Goal: Task Accomplishment & Management: Complete application form

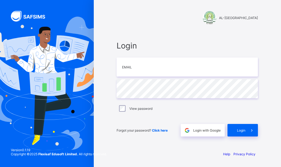
click at [89, 157] on div "Version 0.1.19 Copyright © 2025 Flexisaf Edusoft Limited. All rights reserved." at bounding box center [59, 154] width 118 height 24
drag, startPoint x: 86, startPoint y: 158, endPoint x: 84, endPoint y: 159, distance: 2.8
click at [84, 159] on div "Version 0.1.19 Copyright © 2025 Flexisaf Edusoft Limited. All rights reserved." at bounding box center [59, 154] width 118 height 24
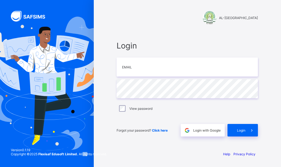
click at [84, 161] on div "Version 0.1.19 Copyright © 2025 Flexisaf Edusoft Limited. All rights reserved." at bounding box center [59, 154] width 118 height 24
click at [162, 66] on input "email" at bounding box center [187, 66] width 141 height 19
type input "**********"
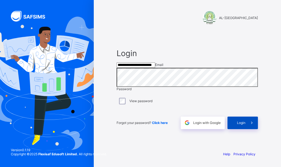
click at [238, 125] on span "Login" at bounding box center [241, 122] width 8 height 4
